Goal: Task Accomplishment & Management: Complete application form

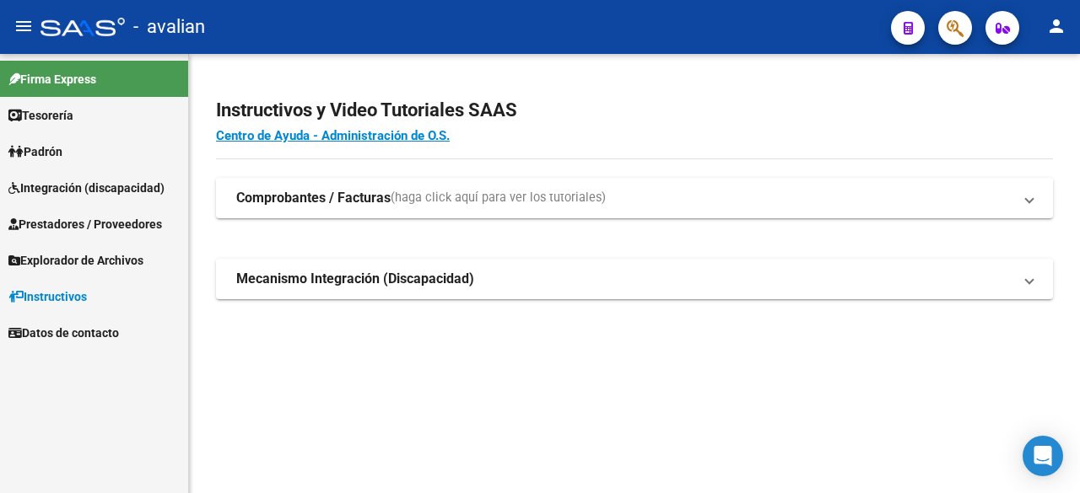
click at [69, 195] on span "Integración (discapacidad)" at bounding box center [86, 188] width 156 height 19
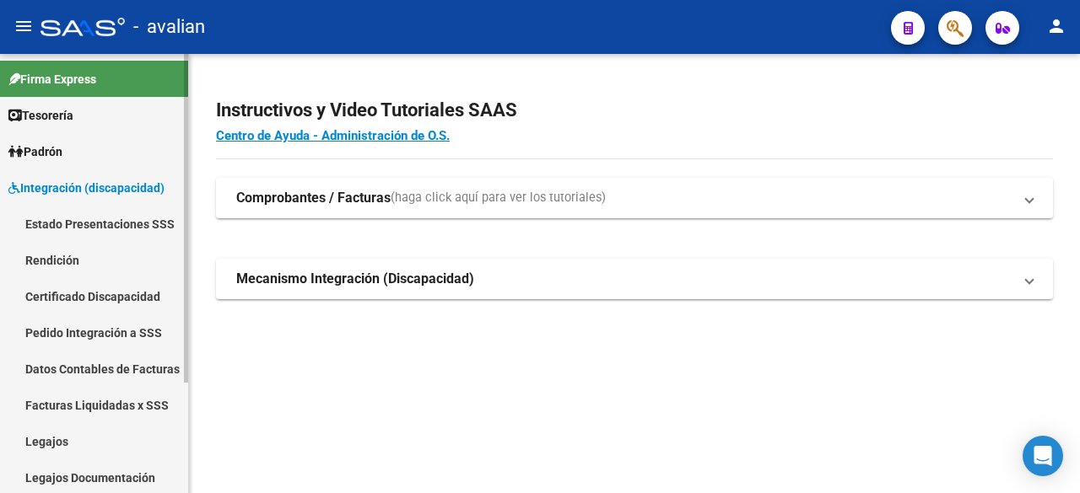
scroll to position [84, 0]
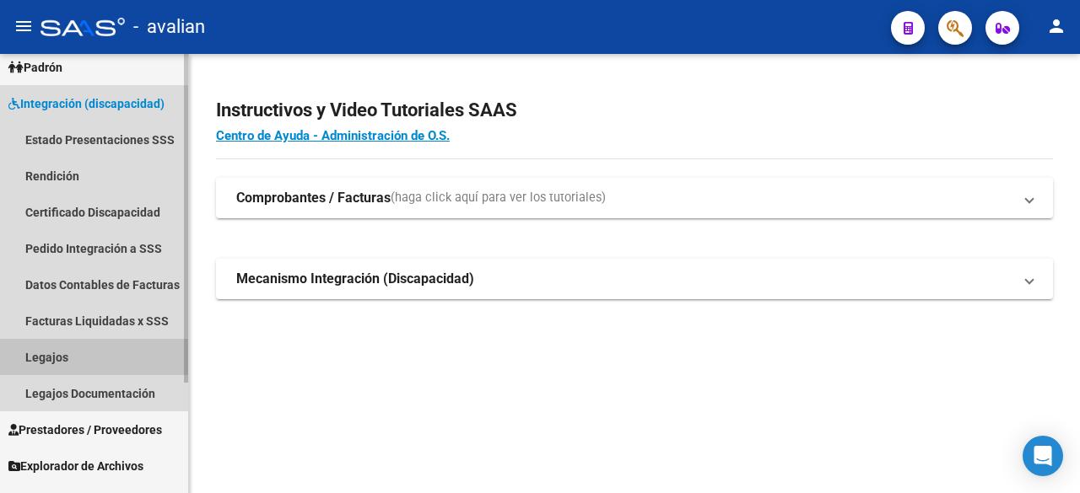
click at [65, 352] on link "Legajos" at bounding box center [94, 357] width 188 height 36
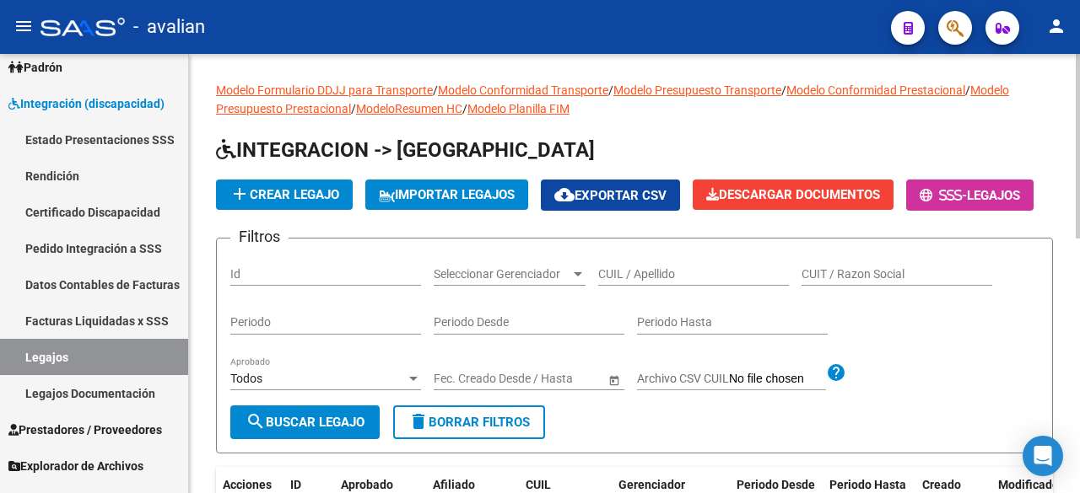
click at [680, 282] on input "CUIL / Apellido" at bounding box center [693, 274] width 191 height 14
paste input "20539144945"
type input "20539144945"
click at [299, 430] on span "search Buscar Legajo" at bounding box center [304, 422] width 119 height 15
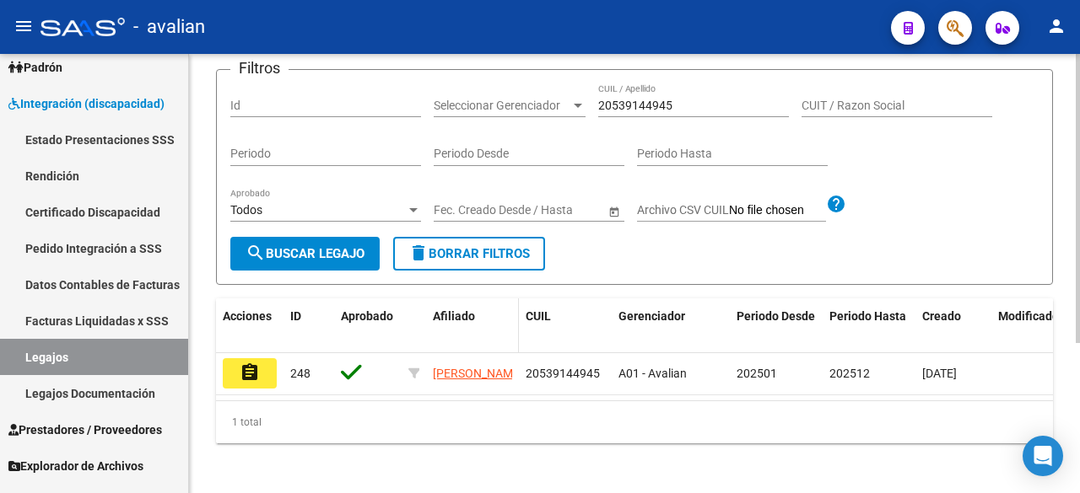
scroll to position [228, 0]
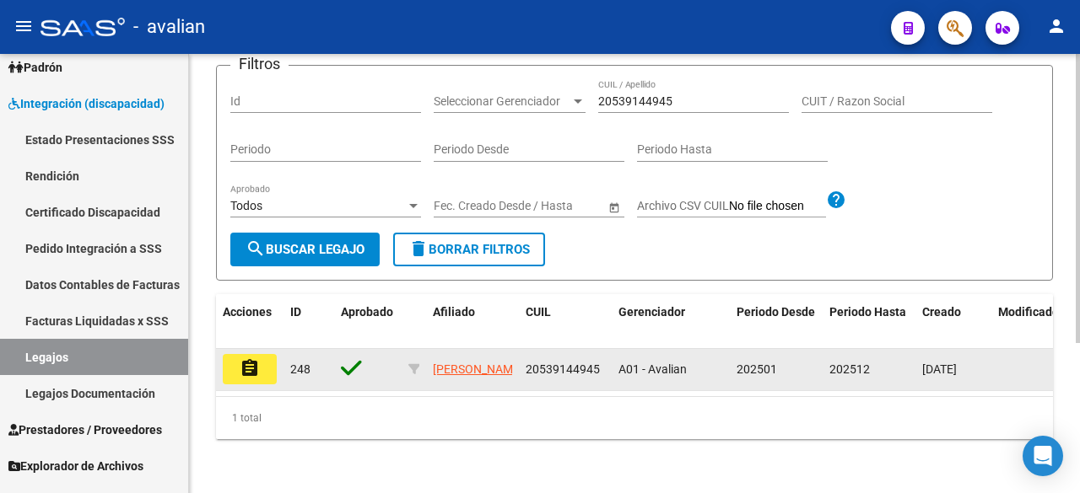
click at [236, 358] on button "assignment" at bounding box center [250, 369] width 54 height 30
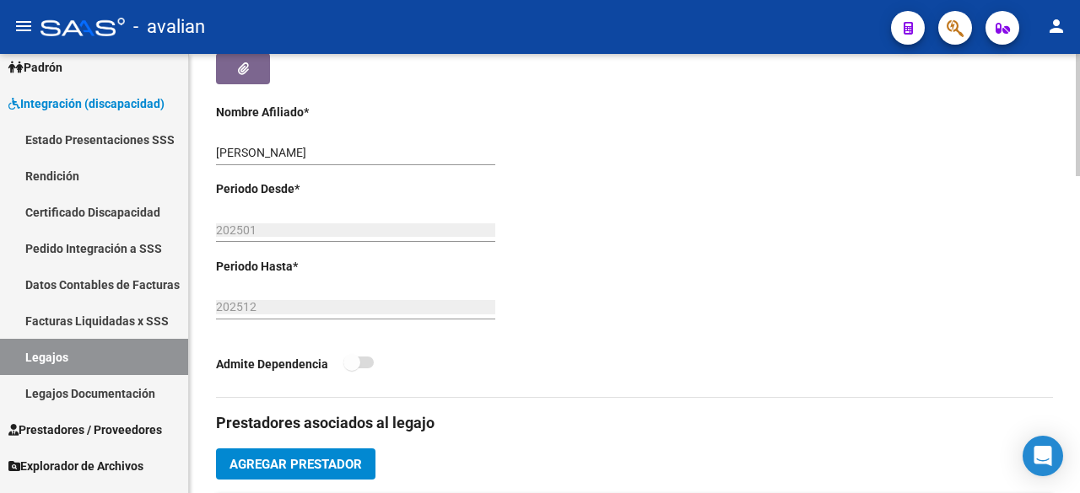
scroll to position [675, 0]
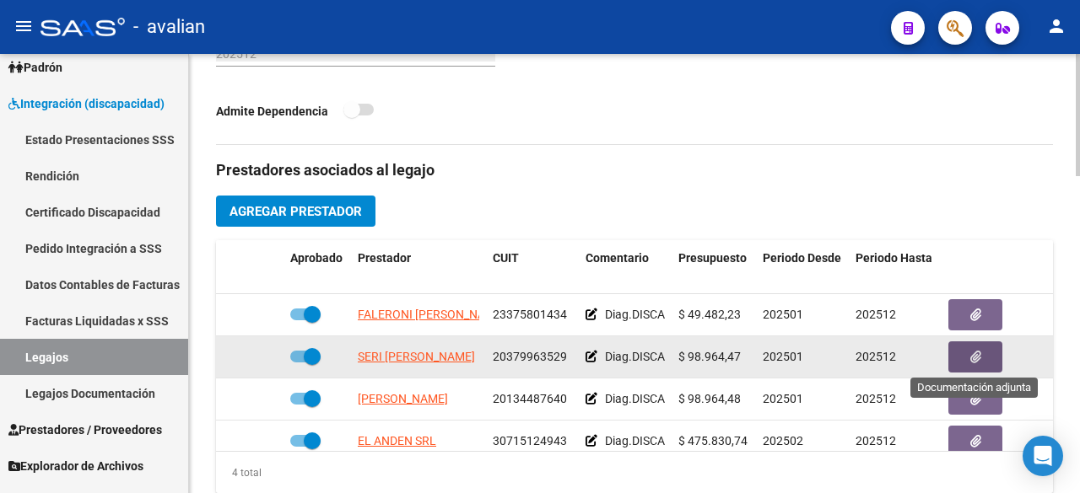
click at [967, 349] on button "button" at bounding box center [975, 357] width 54 height 31
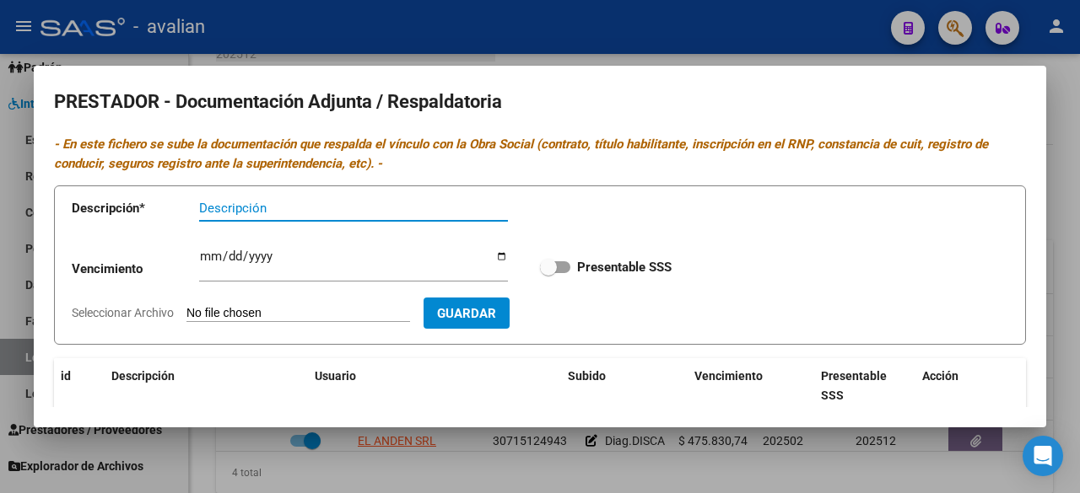
scroll to position [169, 0]
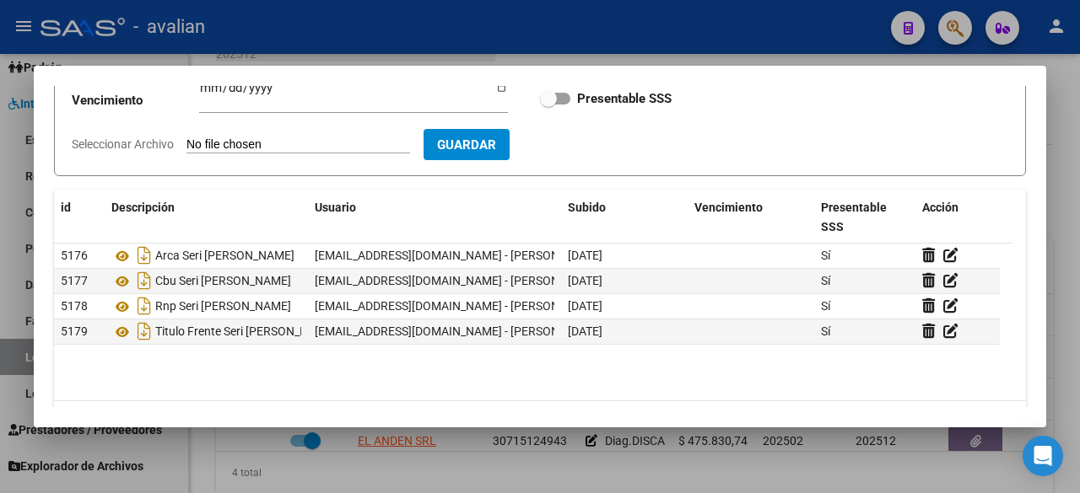
click at [305, 144] on input "Seleccionar Archivo" at bounding box center [298, 145] width 224 height 16
type input "C:\fakepath\RNP 2024- [GEOGRAPHIC_DATA], [PERSON_NAME].pdf"
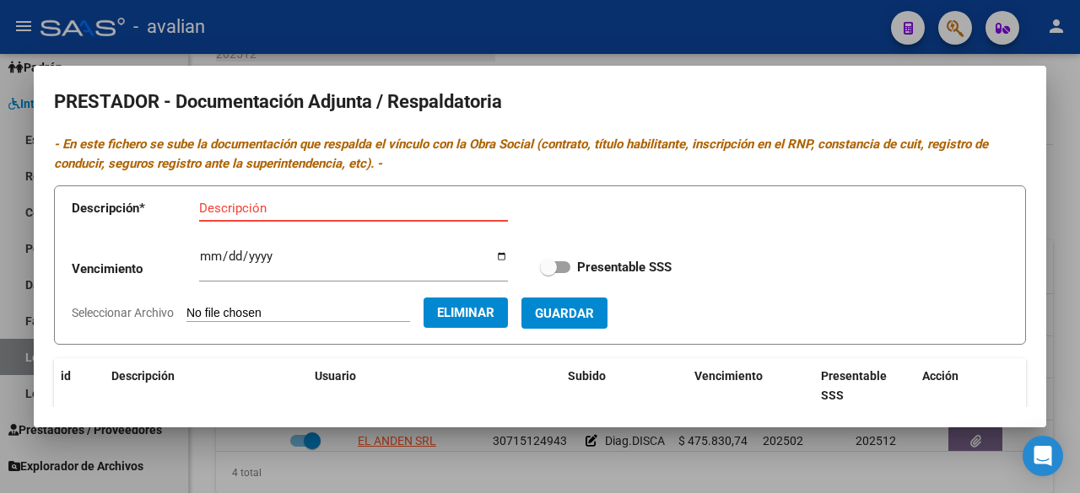
click at [325, 210] on input "Descripción" at bounding box center [353, 208] width 309 height 15
paste input "[DATE]"
type input "RNP SERI [PERSON_NAME] [DATE]"
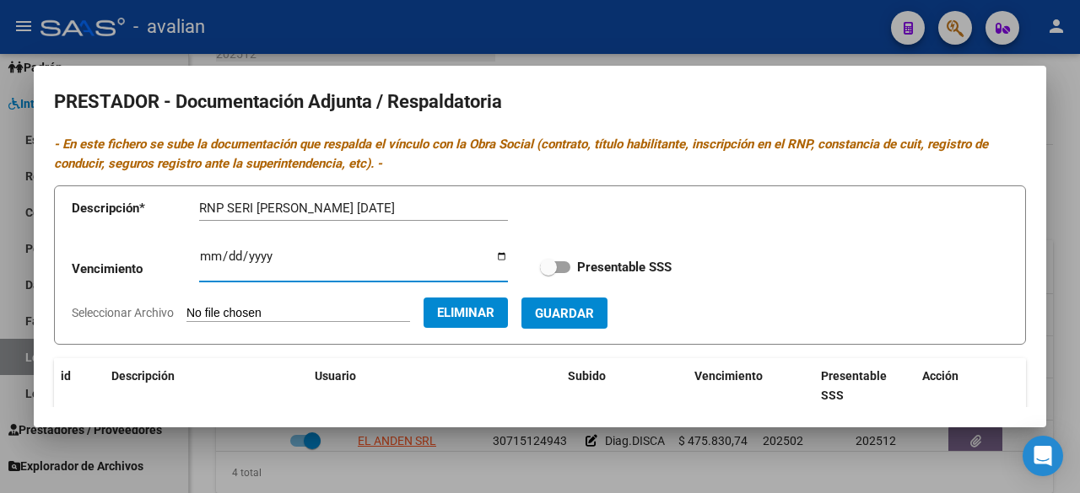
click at [206, 256] on input "Ingresar vencimiento" at bounding box center [353, 263] width 309 height 27
type input "[DATE]"
click at [553, 269] on span at bounding box center [555, 267] width 30 height 12
click at [548, 273] on input "Presentable SSS" at bounding box center [547, 273] width 1 height 1
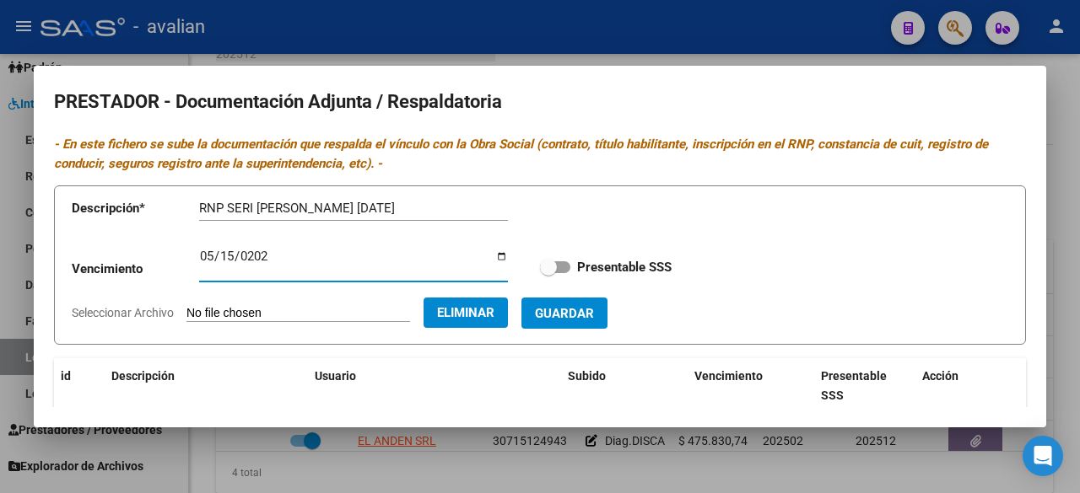
checkbox input "true"
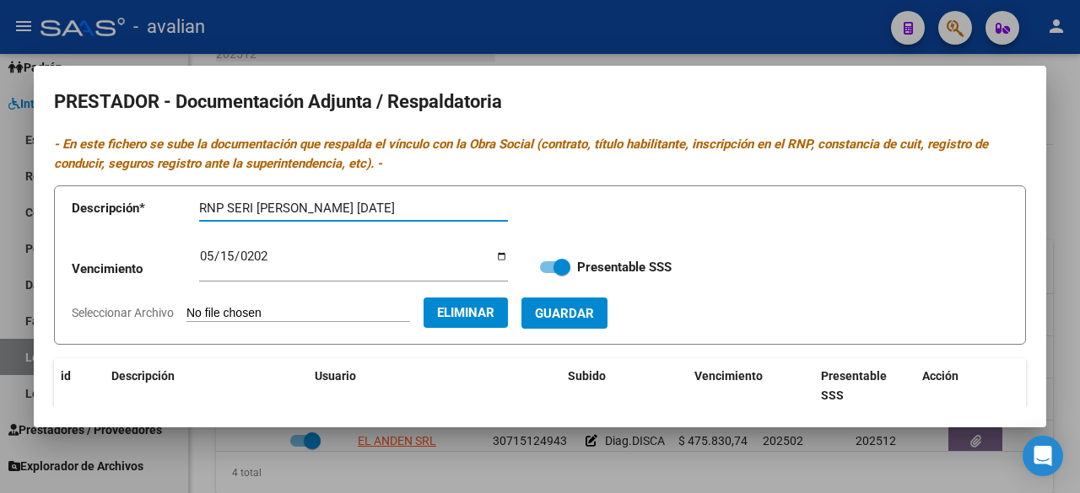
drag, startPoint x: 362, startPoint y: 208, endPoint x: 295, endPoint y: 202, distance: 66.9
click at [295, 202] on input "RNP SERI [PERSON_NAME] [DATE]" at bounding box center [353, 208] width 309 height 15
type input "RNP SERI [PERSON_NAME]"
click at [594, 320] on span "Guardar" at bounding box center [564, 313] width 59 height 15
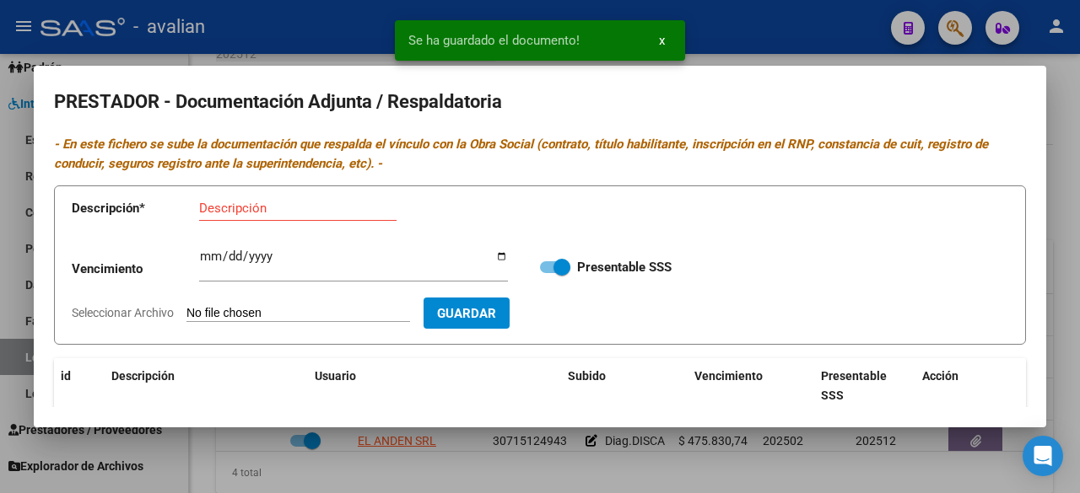
scroll to position [216, 0]
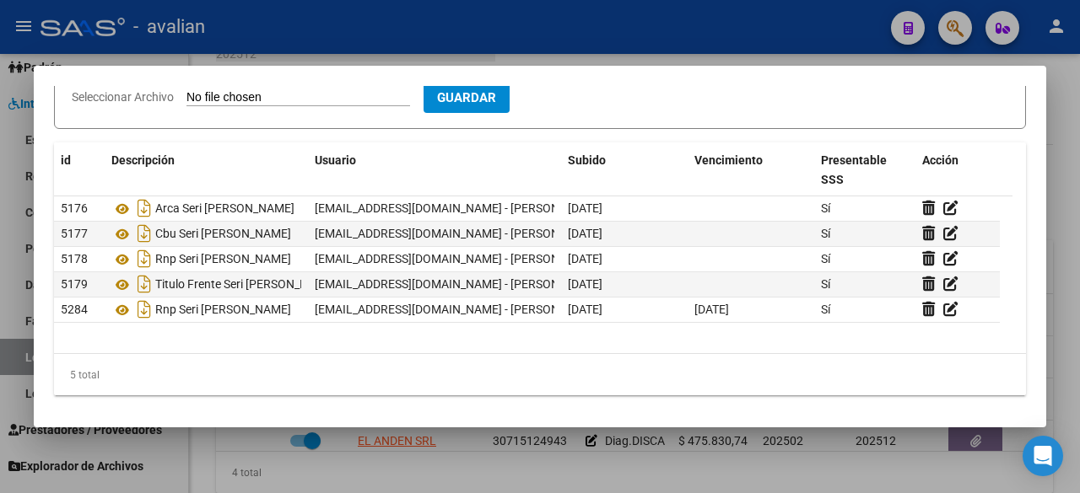
click at [310, 100] on input "Seleccionar Archivo" at bounding box center [298, 98] width 224 height 16
type input "C:\fakepath\DORSO TITULO FONO.pdf"
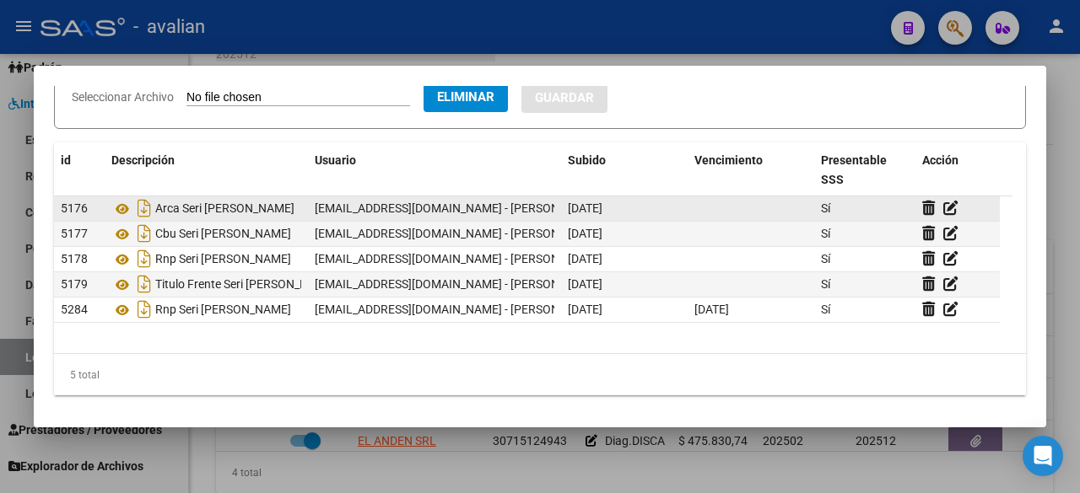
scroll to position [78, 0]
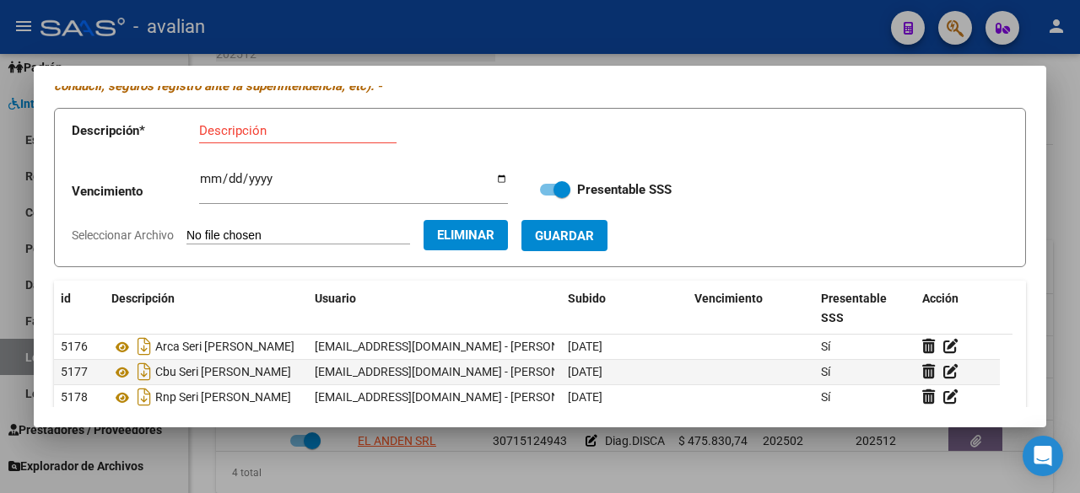
click at [320, 131] on input "Descripción" at bounding box center [297, 130] width 197 height 15
type input "TITULO DORSO"
click at [594, 240] on span "Guardar" at bounding box center [564, 236] width 59 height 15
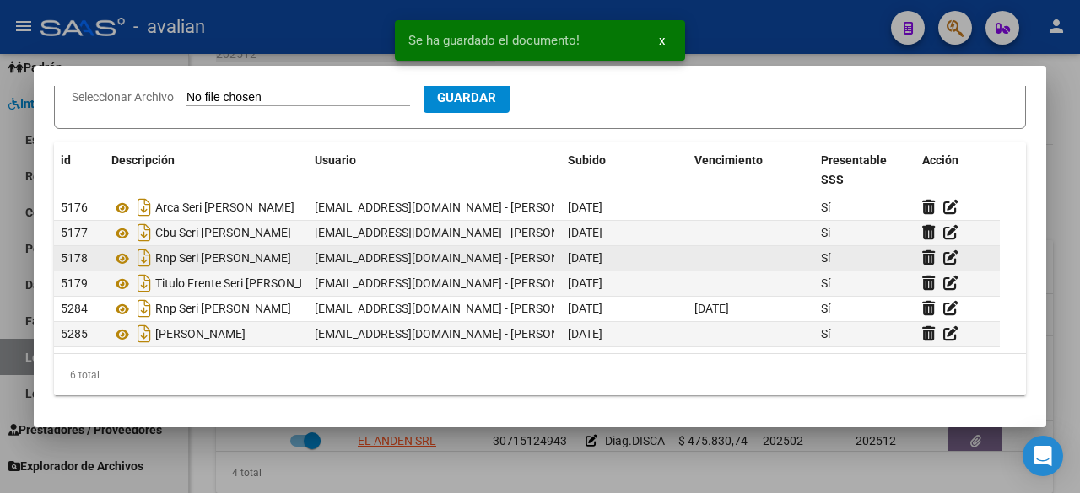
scroll to position [0, 0]
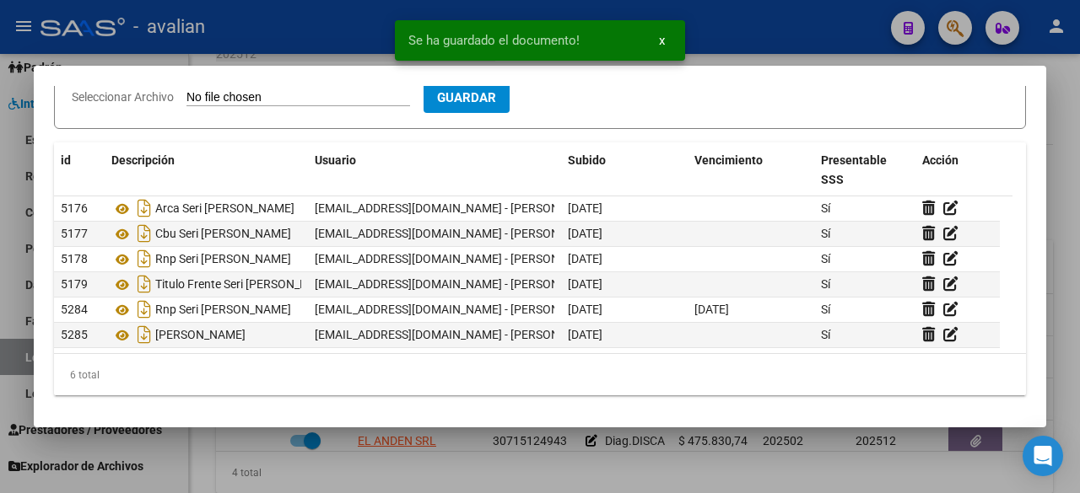
click at [775, 40] on div at bounding box center [540, 246] width 1080 height 493
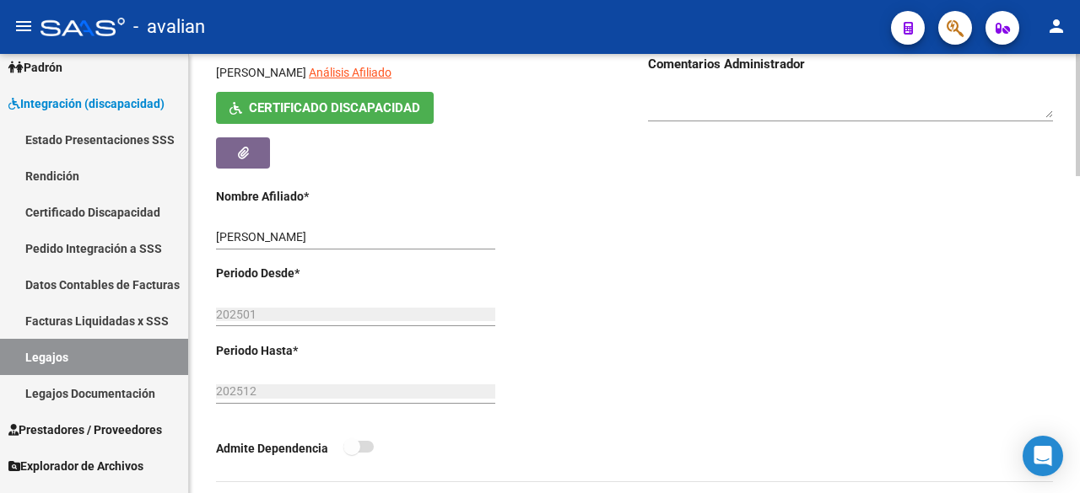
scroll to position [84, 0]
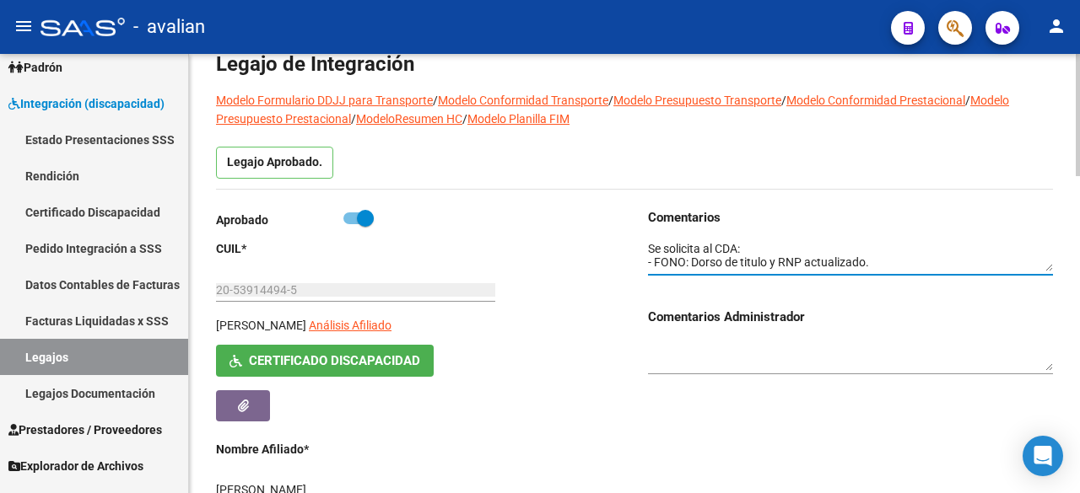
drag, startPoint x: 879, startPoint y: 263, endPoint x: 566, endPoint y: 209, distance: 317.5
click at [566, 209] on div "Aprobado CUIL * 20-53914494-5 Ingresar [PERSON_NAME] Análisis Afiliado Certific…" at bounding box center [634, 471] width 837 height 526
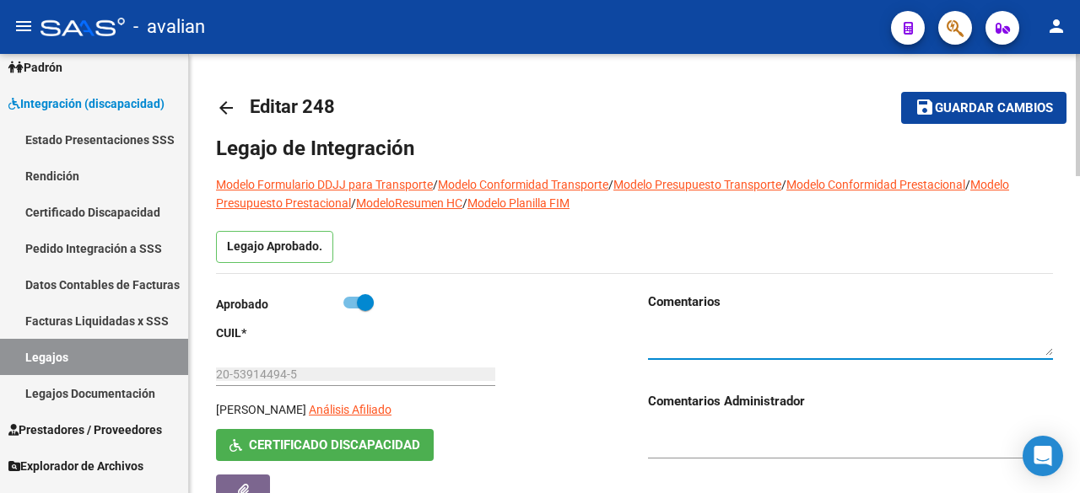
click at [1015, 97] on button "save Guardar cambios" at bounding box center [983, 107] width 165 height 31
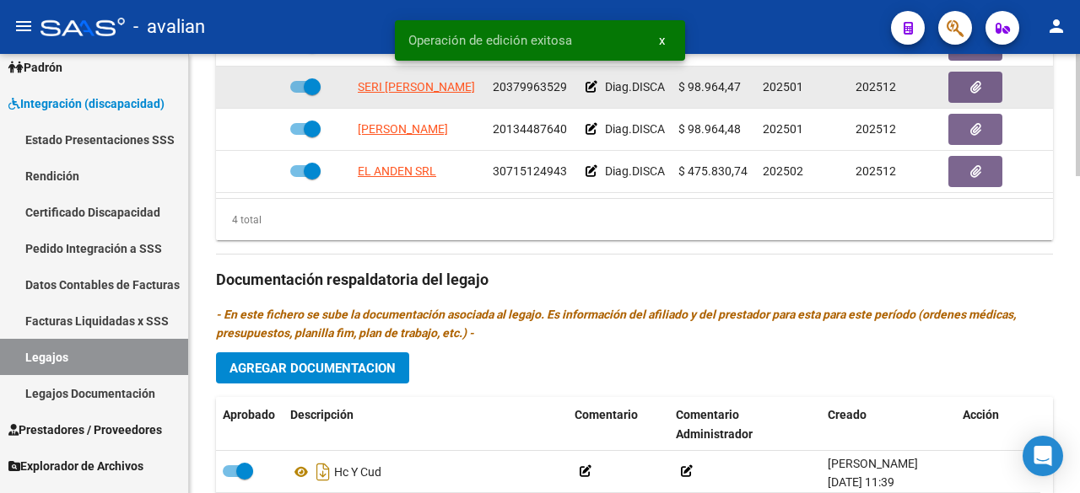
scroll to position [1135, 0]
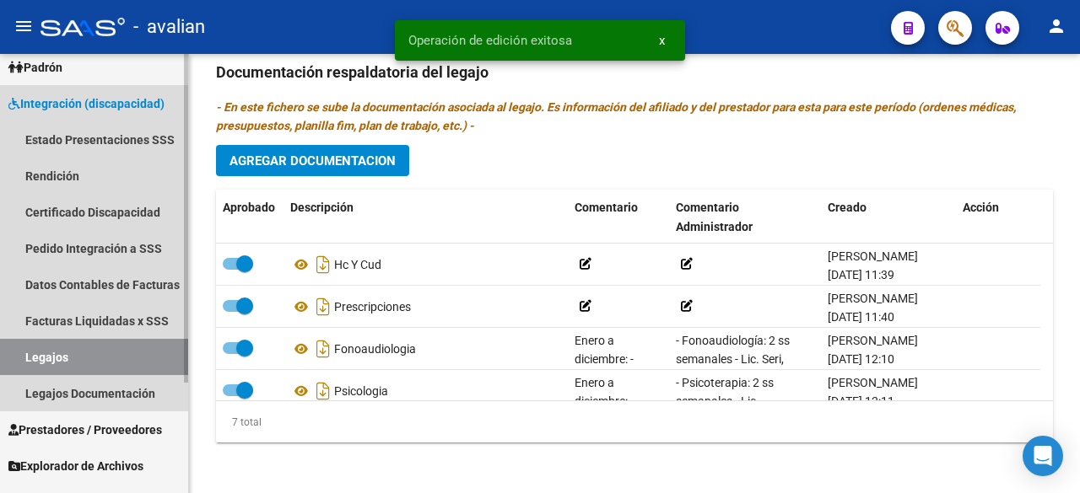
click at [65, 355] on link "Legajos" at bounding box center [94, 357] width 188 height 36
